Goal: Obtain resource: Obtain resource

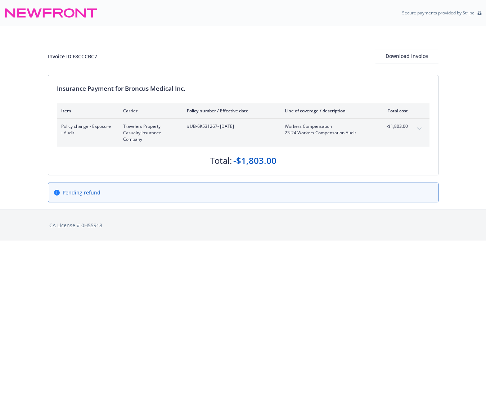
click at [419, 128] on icon "expand content" at bounding box center [419, 129] width 4 height 3
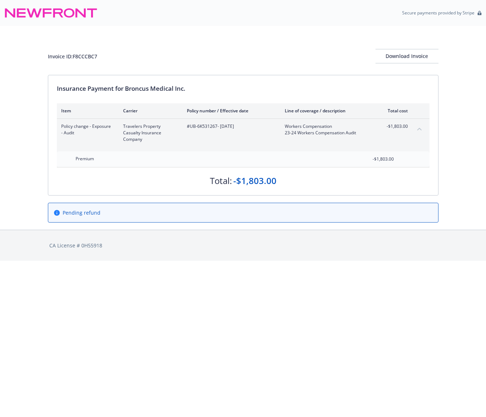
click at [419, 128] on icon "collapse content" at bounding box center [420, 129] width 4 height 3
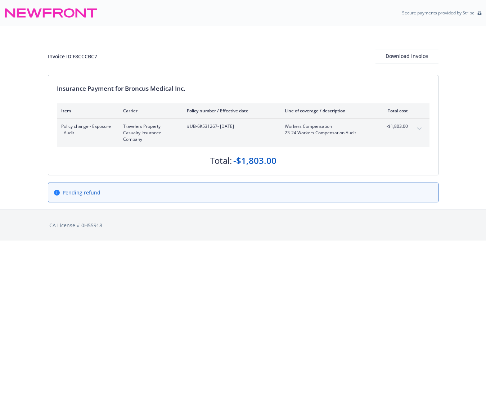
click at [143, 39] on div "Invoice ID: F8CCCBC7 Download Invoice" at bounding box center [243, 50] width 391 height 49
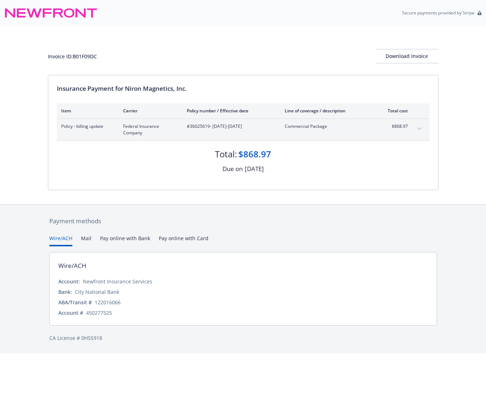
click at [234, 47] on div "Invoice ID: B01F09DC Download Invoice" at bounding box center [243, 50] width 391 height 49
click at [172, 21] on div "Secure payments provided by Stripe" at bounding box center [243, 12] width 478 height 17
drag, startPoint x: 189, startPoint y: 128, endPoint x: 209, endPoint y: 129, distance: 19.5
click at [209, 129] on span "#36025619 - 07/11/2025-07/11/2026" at bounding box center [230, 126] width 86 height 6
copy span "36025619"
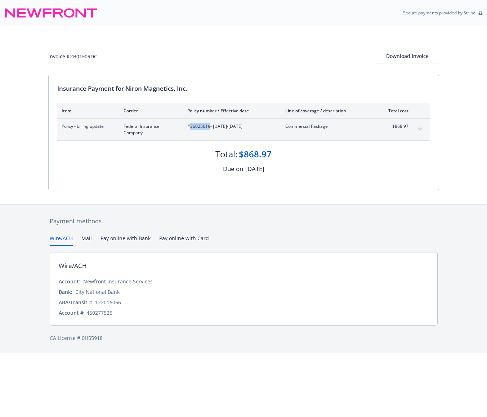
copy span "36025619"
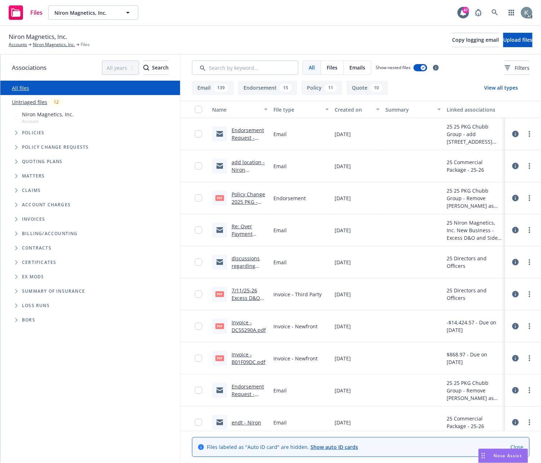
click at [240, 298] on link "7/11/25-26 Excess D&O Invoice - revised to reflect correct $10K premium.PDF" at bounding box center [249, 313] width 34 height 52
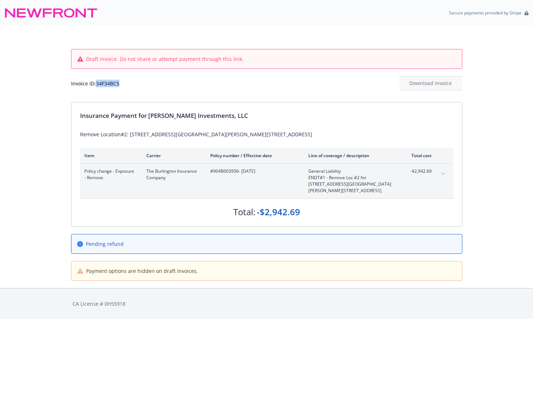
drag, startPoint x: 123, startPoint y: 84, endPoint x: 98, endPoint y: 83, distance: 24.9
click at [98, 83] on div "Invoice ID: 34F34BC5 Download Invoice" at bounding box center [266, 83] width 391 height 14
copy div "34F34BC5"
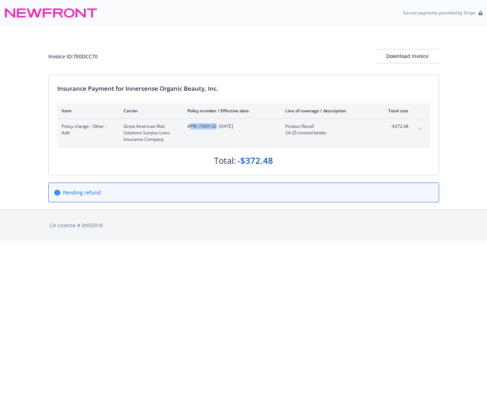
drag, startPoint x: 190, startPoint y: 128, endPoint x: 215, endPoint y: 129, distance: 25.6
click at [215, 129] on span "#PRC F309132 - [DATE]" at bounding box center [230, 126] width 86 height 6
copy span "PRC F309132"
drag, startPoint x: 107, startPoint y: 54, endPoint x: 75, endPoint y: 58, distance: 32.0
click at [75, 58] on div "Invoice ID: 7E0DCC70 Download Invoice" at bounding box center [243, 56] width 391 height 14
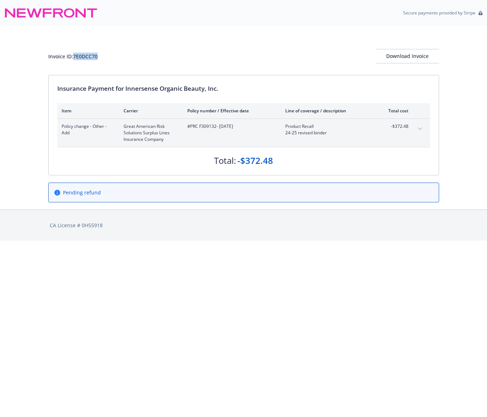
copy div "7E0DCC70"
drag, startPoint x: 222, startPoint y: 89, endPoint x: 161, endPoint y: 92, distance: 60.6
click at [161, 92] on div "Insurance Payment for Innersense Organic Beauty, Inc." at bounding box center [243, 88] width 373 height 9
copy div "Organic Beauty, Inc."
drag, startPoint x: 112, startPoint y: 56, endPoint x: 75, endPoint y: 57, distance: 37.1
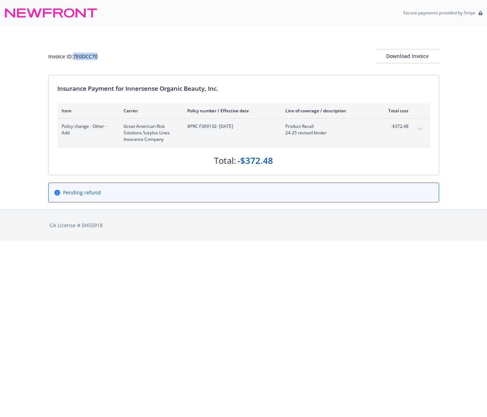
click at [75, 57] on div "Invoice ID: 7E0DCC70 Download Invoice" at bounding box center [243, 56] width 391 height 14
copy div "7E0DCC70"
click at [223, 46] on div "Invoice ID: 7E0DCC70 Download Invoice" at bounding box center [243, 50] width 391 height 49
